Goal: Task Accomplishment & Management: Use online tool/utility

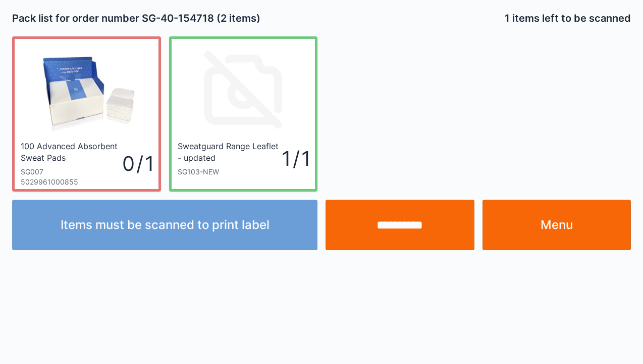
click at [564, 219] on link "Menu" at bounding box center [557, 224] width 149 height 50
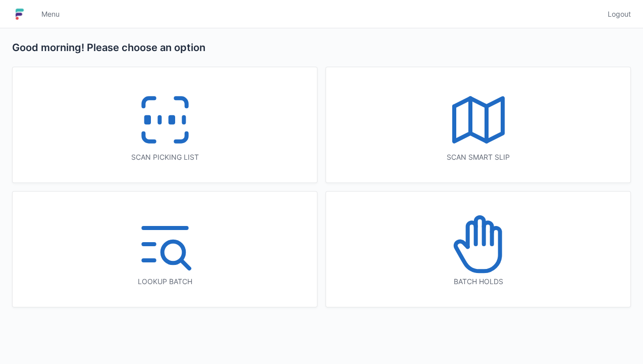
click at [54, 11] on span "Menu" at bounding box center [50, 14] width 18 height 10
click at [160, 122] on line at bounding box center [160, 120] width 0 height 6
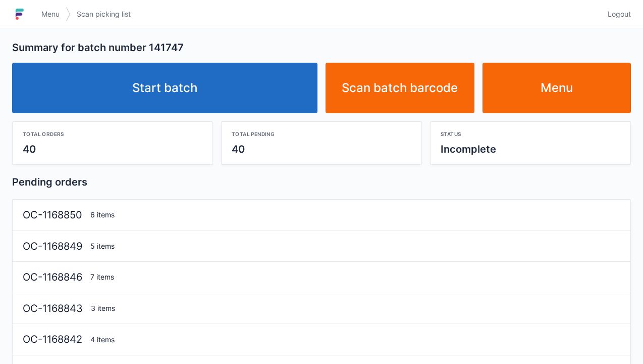
click at [191, 93] on link "Start batch" at bounding box center [164, 88] width 305 height 50
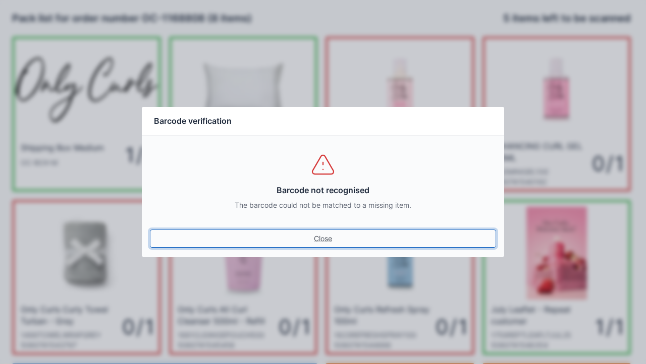
click at [325, 238] on link "Close" at bounding box center [323, 238] width 346 height 18
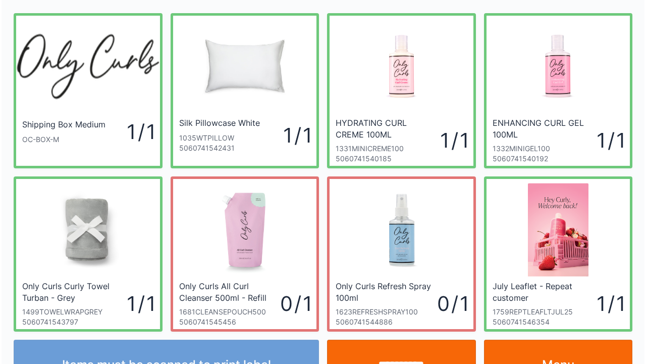
scroll to position [59, 0]
